Goal: Information Seeking & Learning: Find specific fact

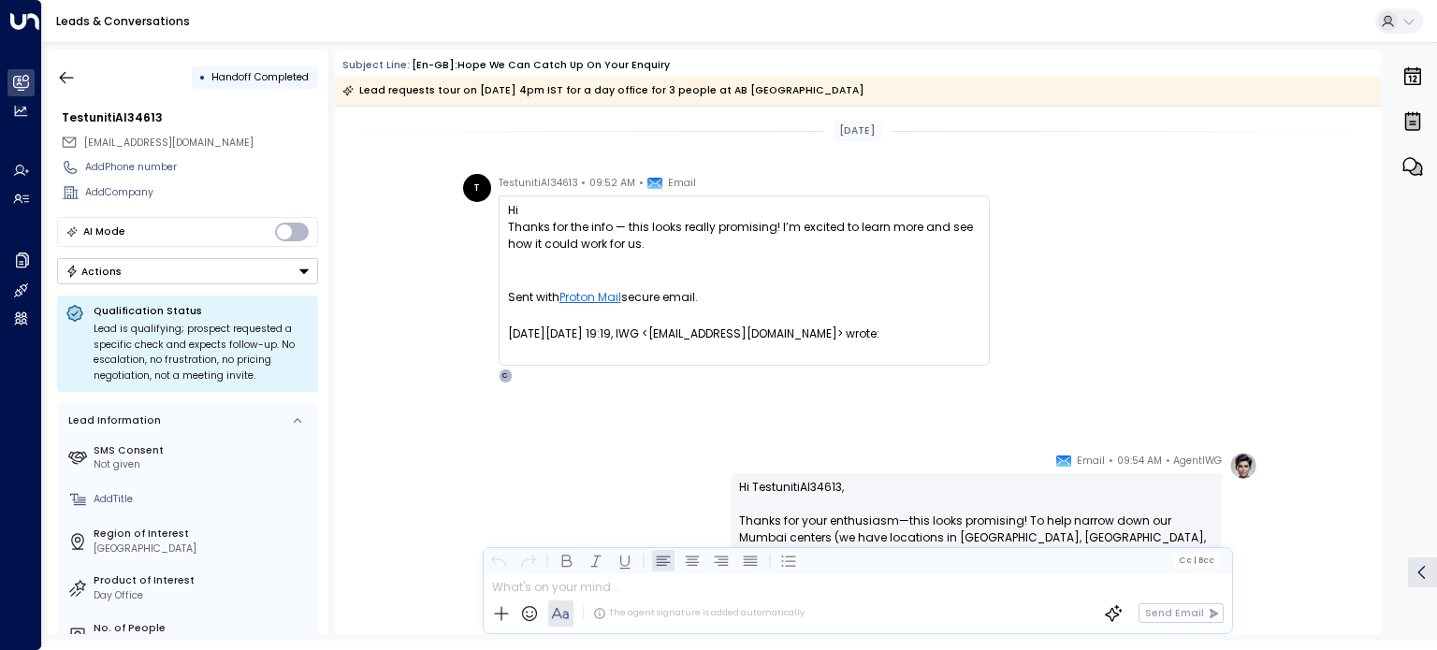
scroll to position [187, 0]
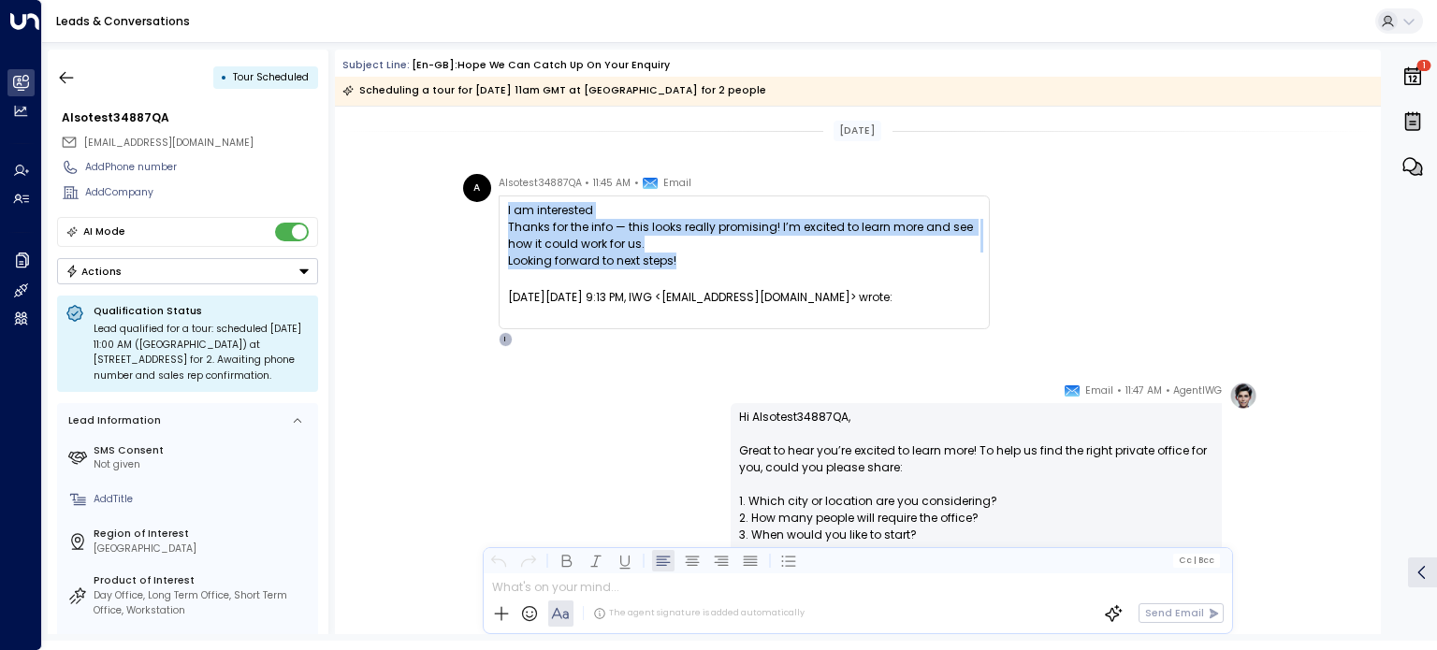
drag, startPoint x: 501, startPoint y: 204, endPoint x: 726, endPoint y: 265, distance: 232.6
click at [726, 265] on div "I am interested Thanks for the info — this looks really promising! I’m excited …" at bounding box center [744, 263] width 491 height 134
copy span "I am interested Thanks for the info — this looks really promising! I’m excited …"
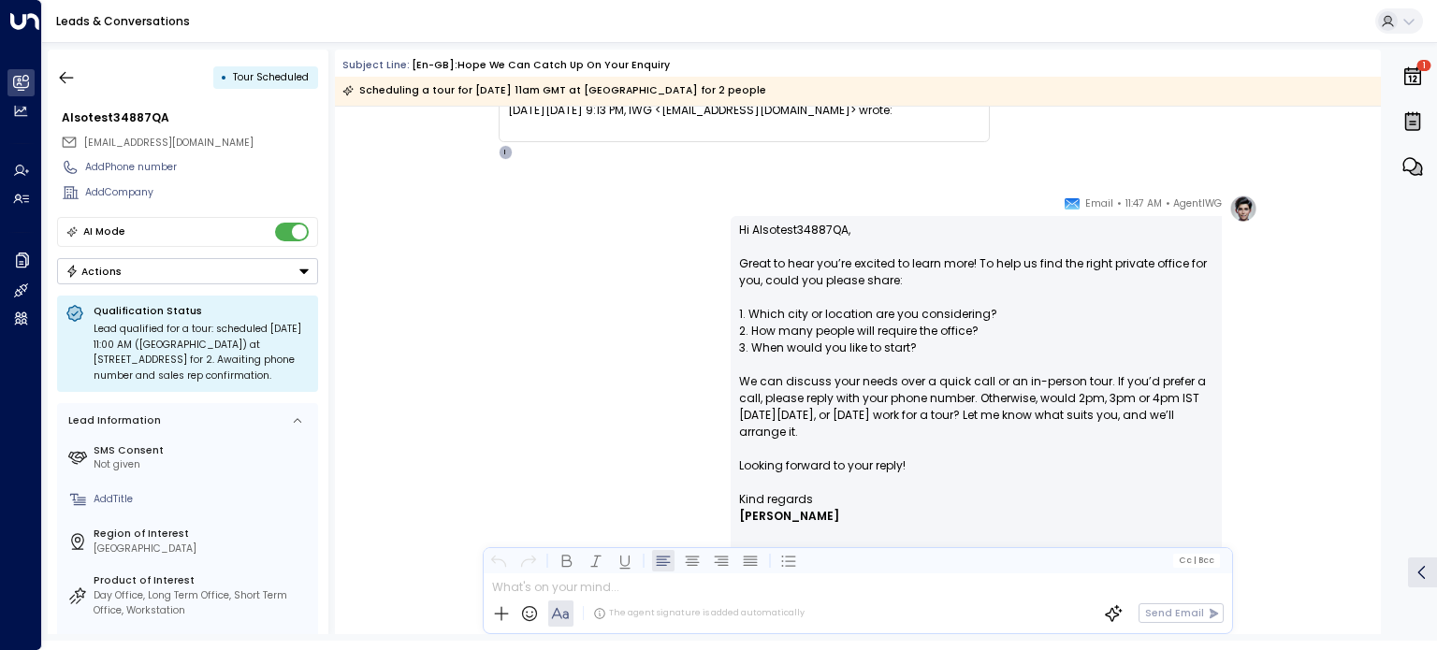
click at [565, 350] on div "AgentIWG • 11:47 AM • Email Hi Alsotest34887QA, Great to hear you’re excited to…" at bounding box center [858, 418] width 800 height 446
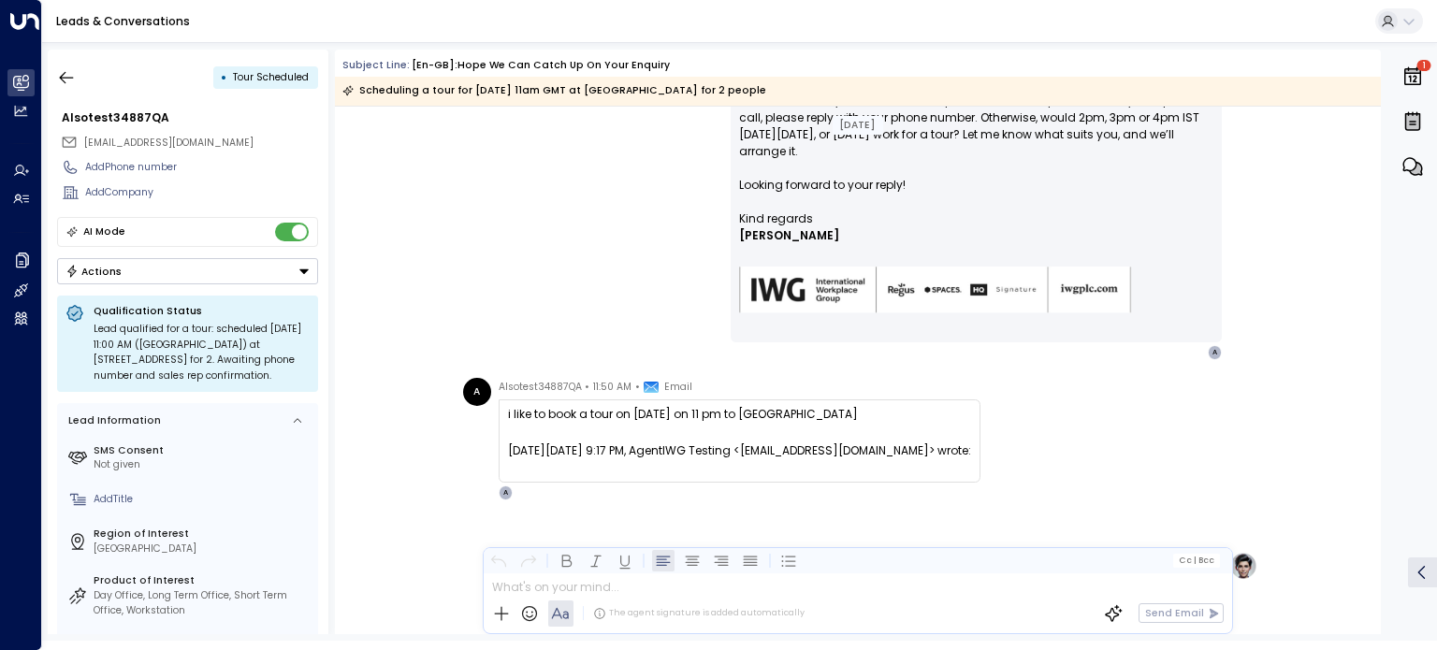
scroll to position [655, 0]
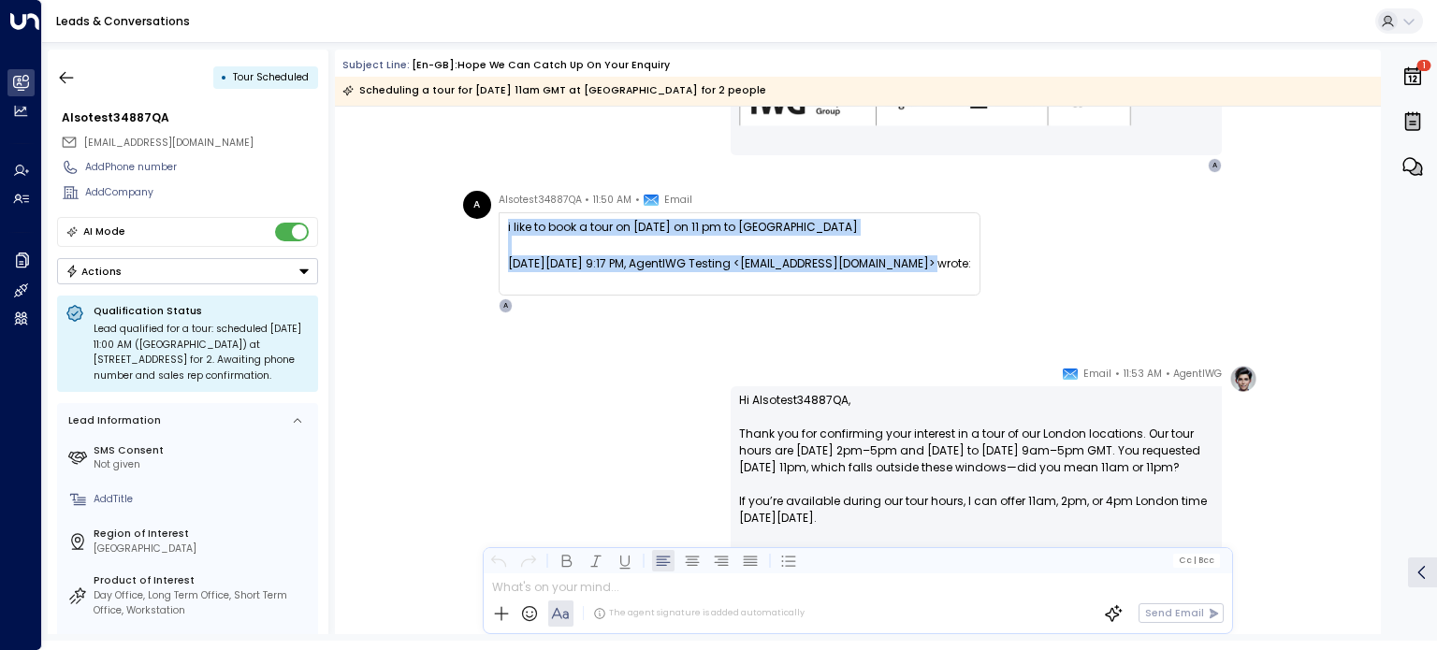
drag, startPoint x: 502, startPoint y: 227, endPoint x: 891, endPoint y: 282, distance: 392.1
click at [891, 282] on div "i like to book a tour on 17 sept 2025 on 11 pm to London On Monday, September 1…" at bounding box center [740, 253] width 482 height 83
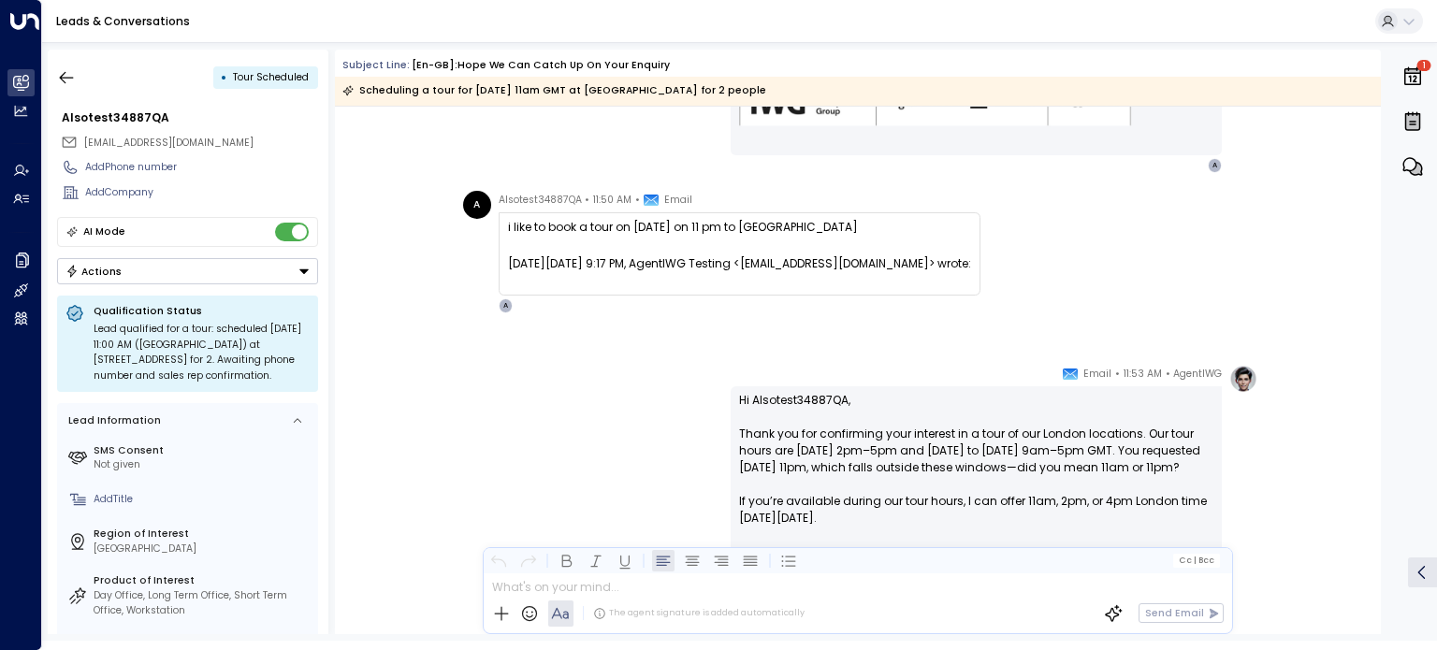
click at [821, 289] on div "On Monday, September 15th, 2025 at 9:17 PM, AgentIWG Testing <iwg.test.agent@gm…" at bounding box center [739, 272] width 463 height 34
click at [504, 231] on div "i like to book a tour on 17 sept 2025 on 11 pm to London On Monday, September 1…" at bounding box center [740, 253] width 482 height 83
drag, startPoint x: 501, startPoint y: 230, endPoint x: 820, endPoint y: 231, distance: 318.1
click at [820, 231] on div "i like to book a tour on 17 sept 2025 on 11 pm to London On Monday, September 1…" at bounding box center [740, 253] width 482 height 83
copy div "i like to book a tour on 17 sept 2025 on 11 pm to London"
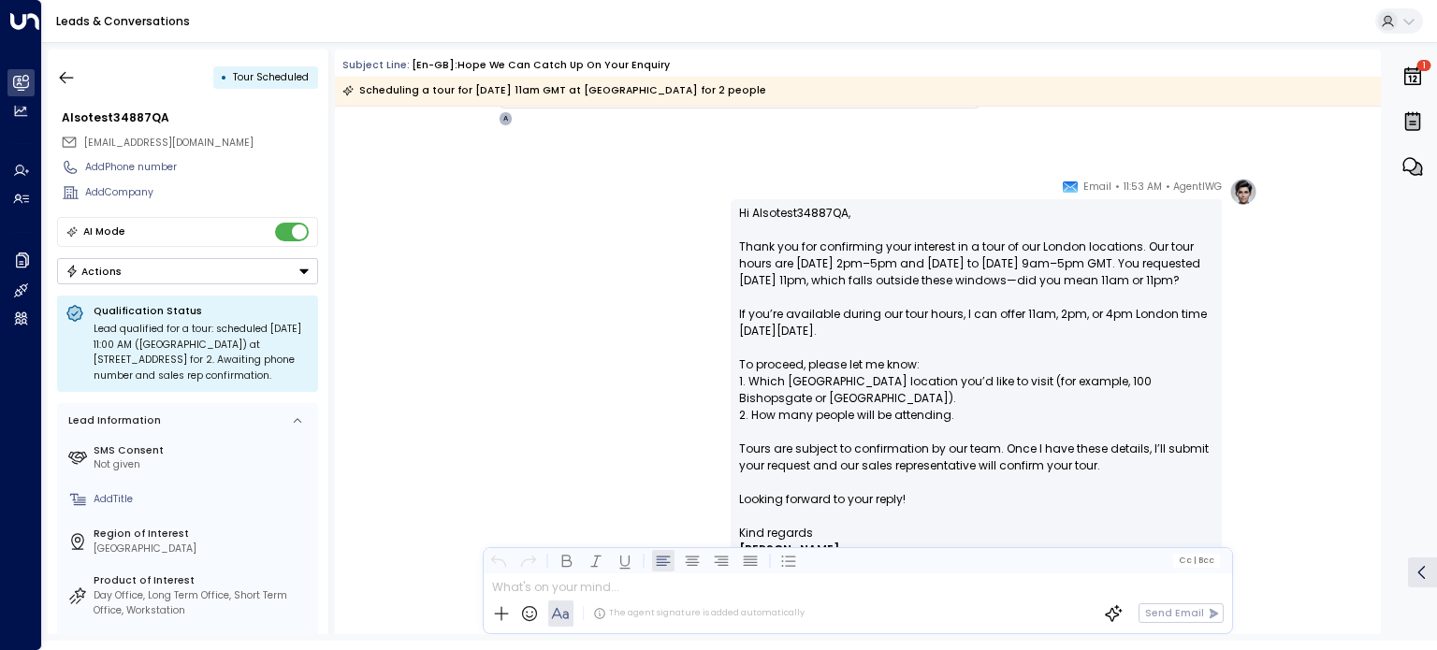
scroll to position [561, 0]
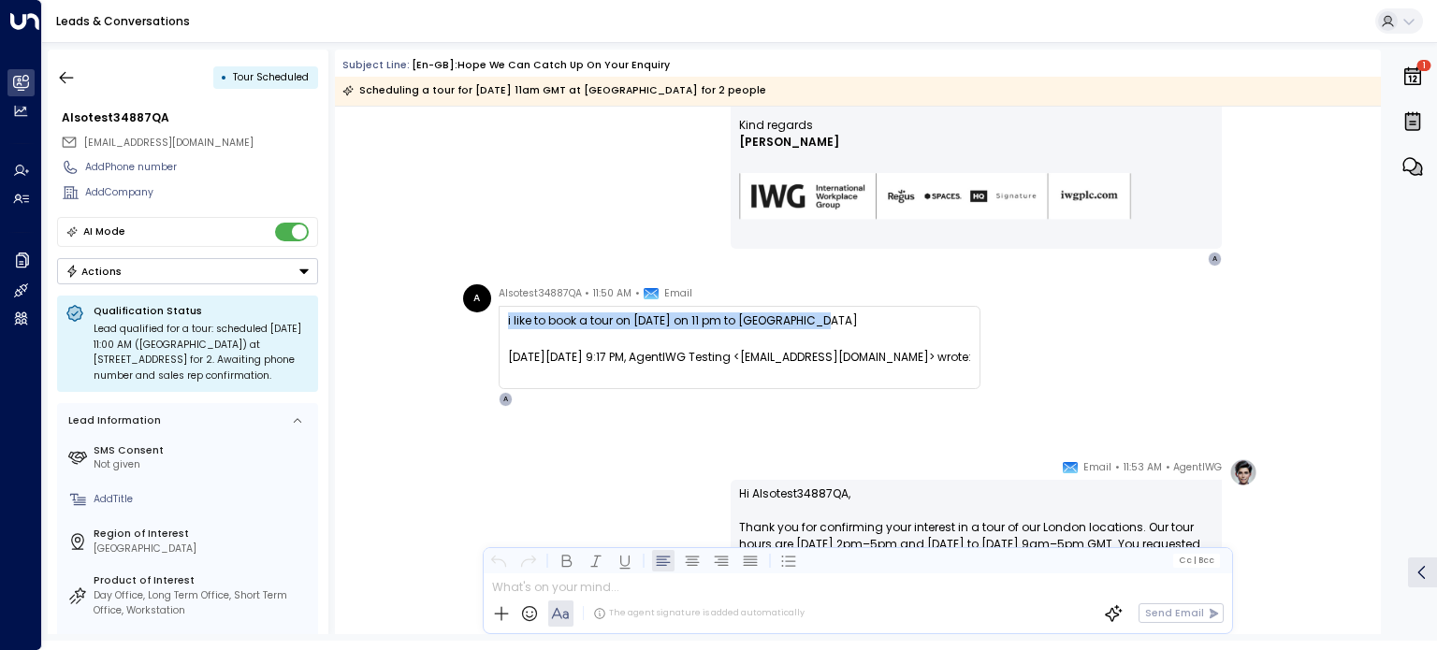
copy div "i like to book a tour on 17 sept 2025 on 11 pm to London"
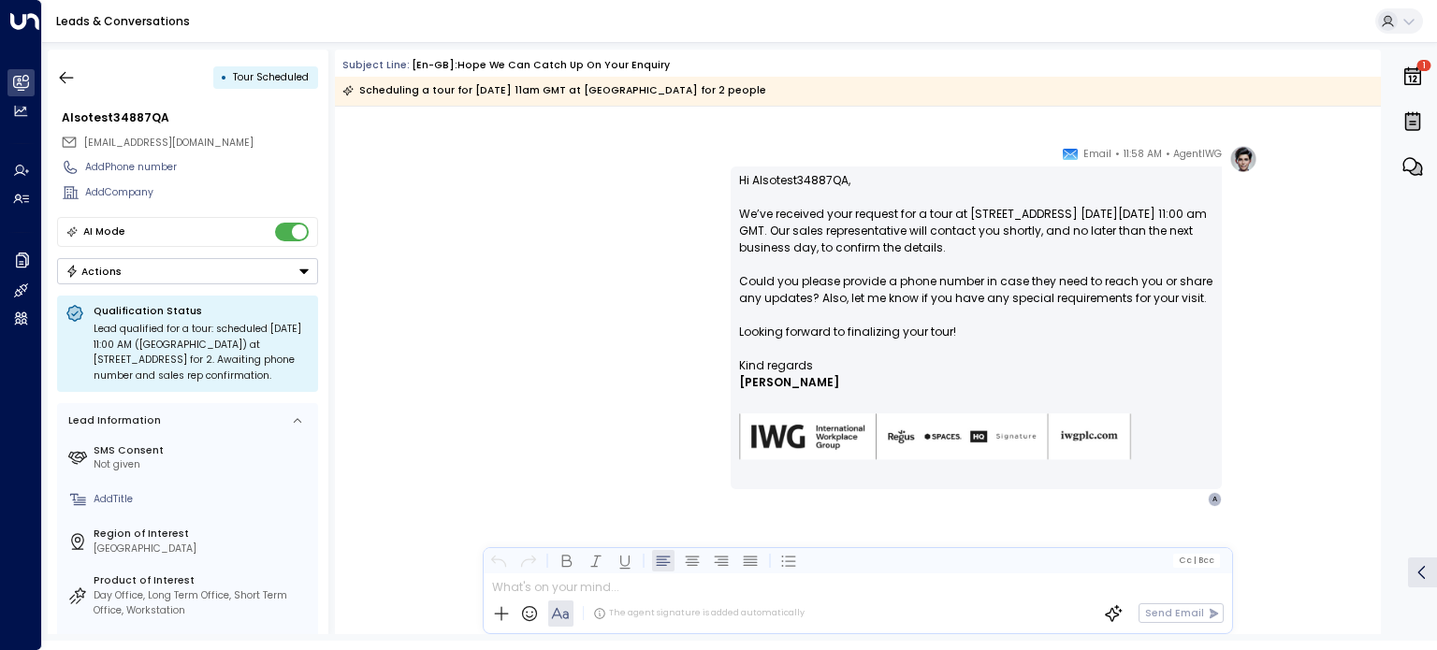
scroll to position [1695, 0]
